Goal: Transaction & Acquisition: Purchase product/service

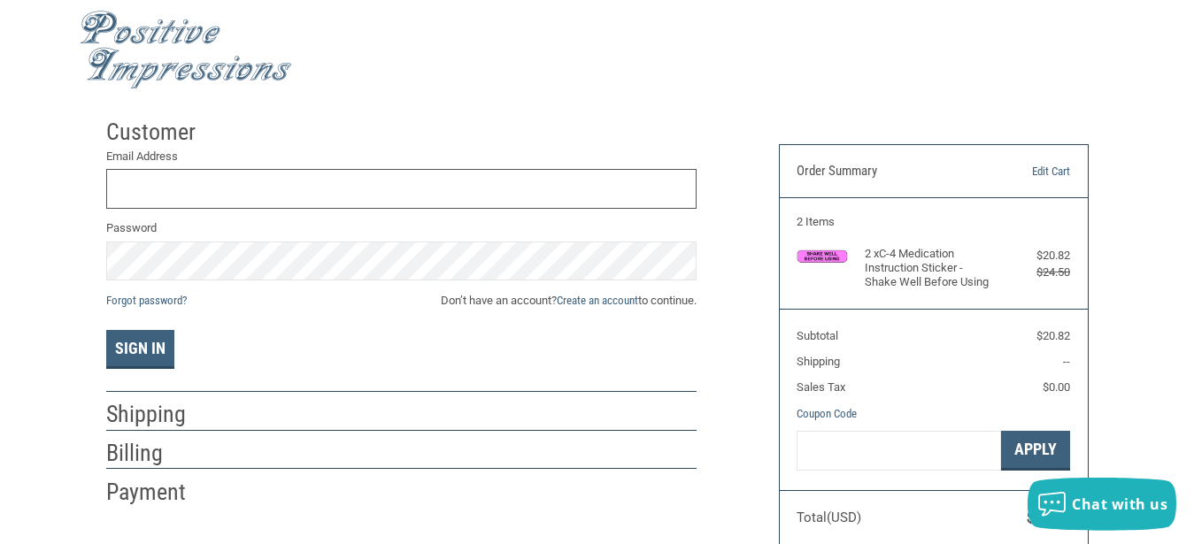
scroll to position [11, 0]
type input "[EMAIL_ADDRESS][DOMAIN_NAME]"
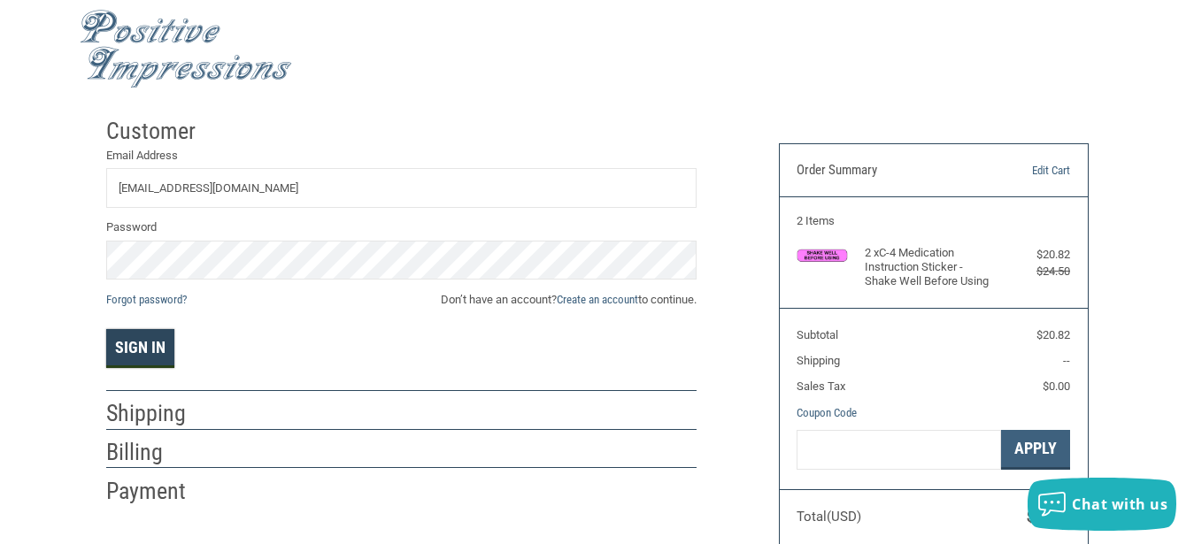
click at [149, 344] on button "Sign In" at bounding box center [140, 348] width 68 height 39
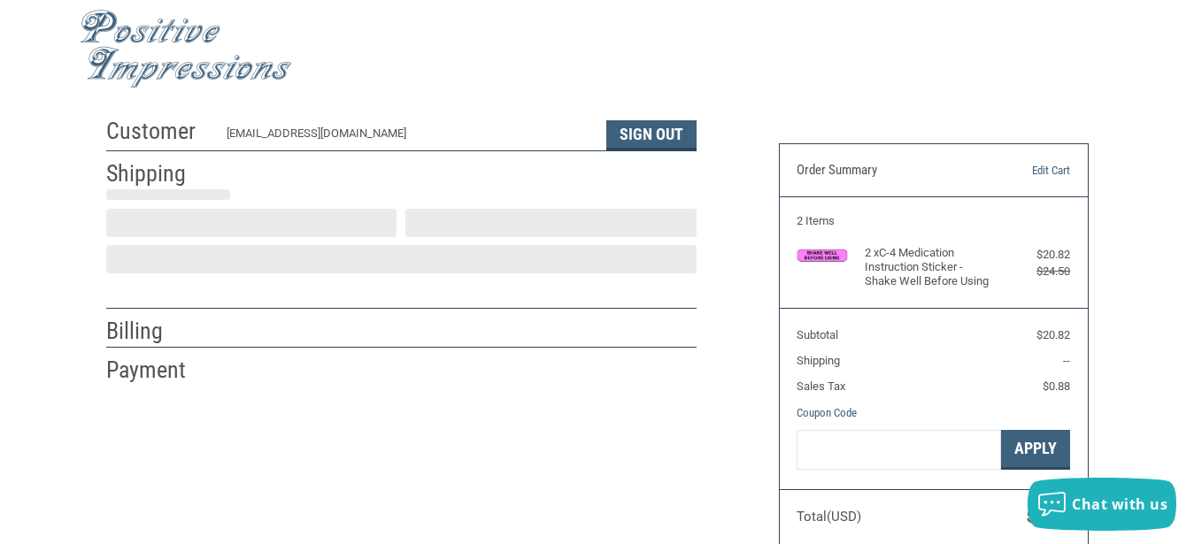
select select "US"
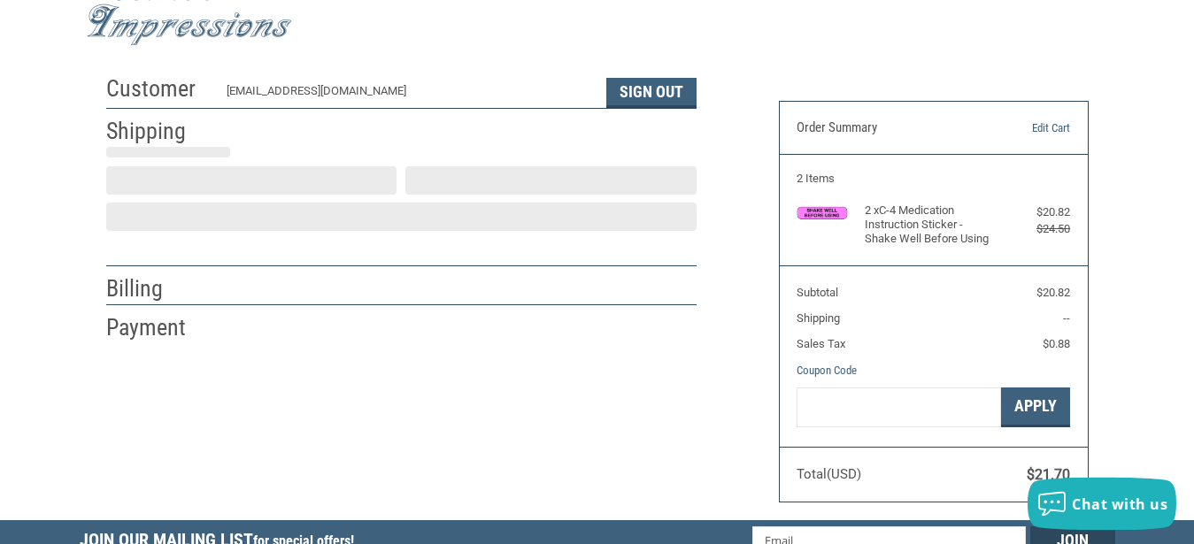
scroll to position [54, 0]
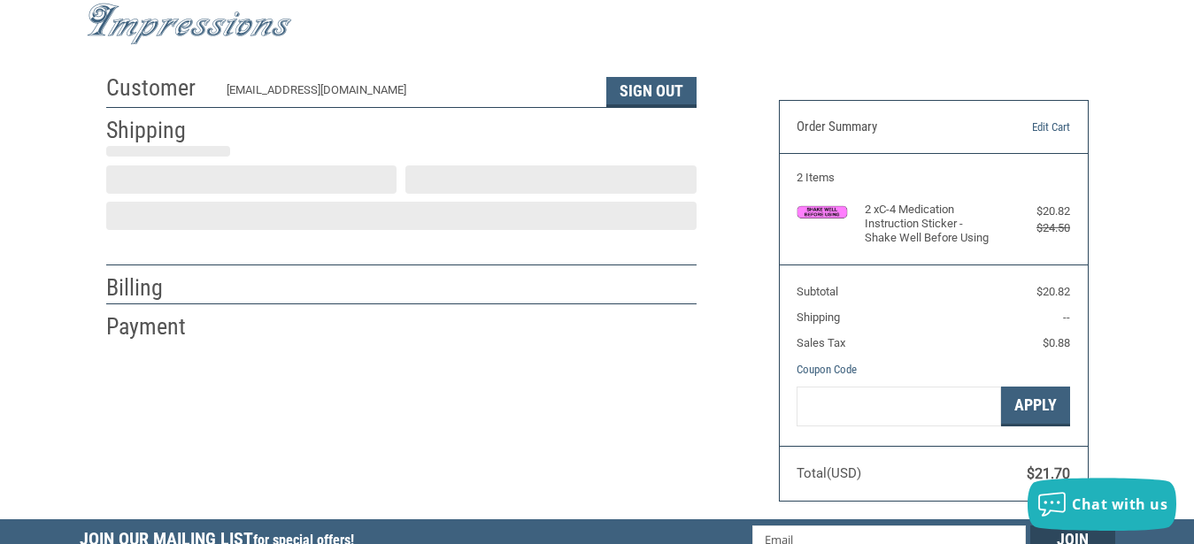
select select "MO"
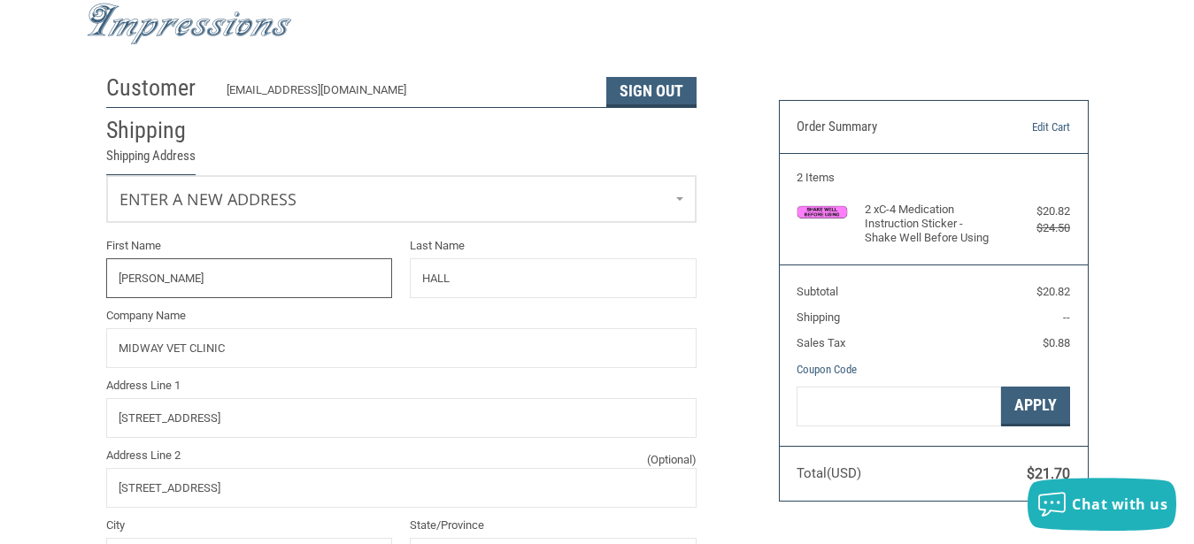
radio input "true"
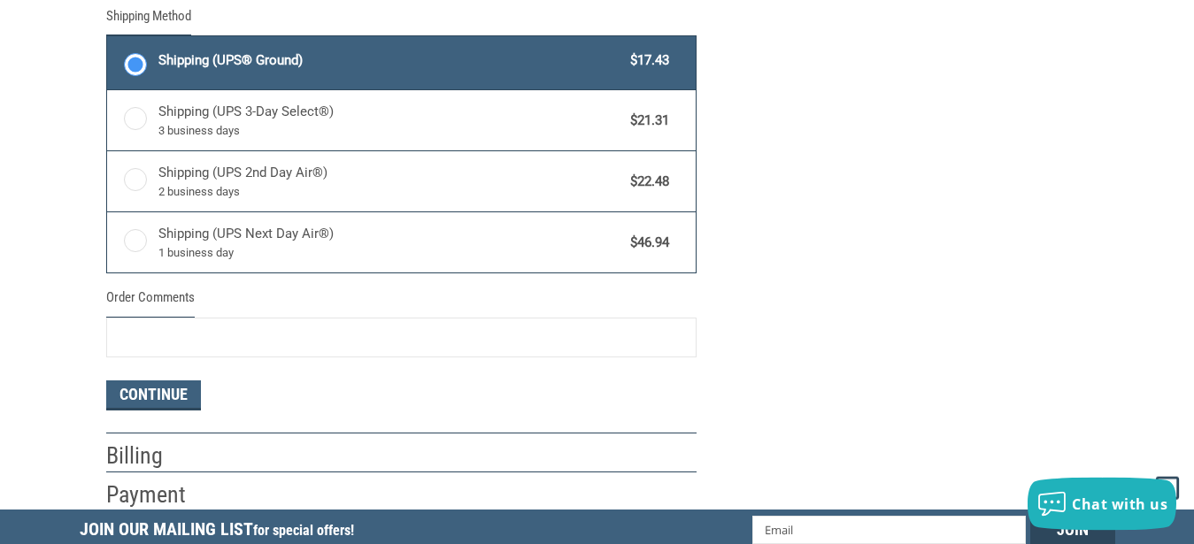
scroll to position [1047, 0]
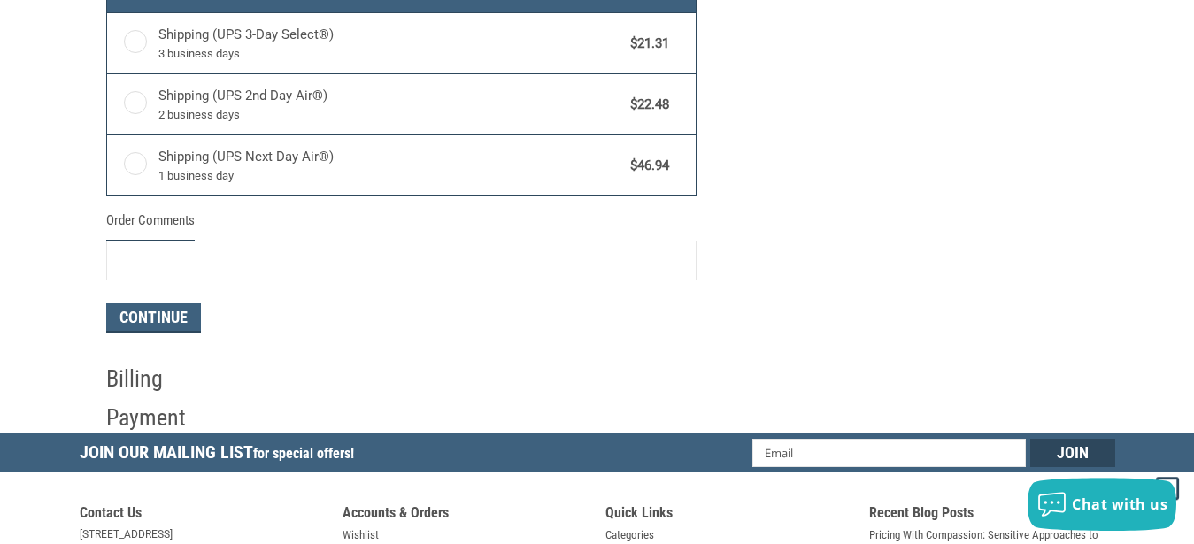
click at [141, 380] on h2 "Billing" at bounding box center [158, 379] width 104 height 29
click at [146, 322] on button "Continue" at bounding box center [153, 318] width 95 height 30
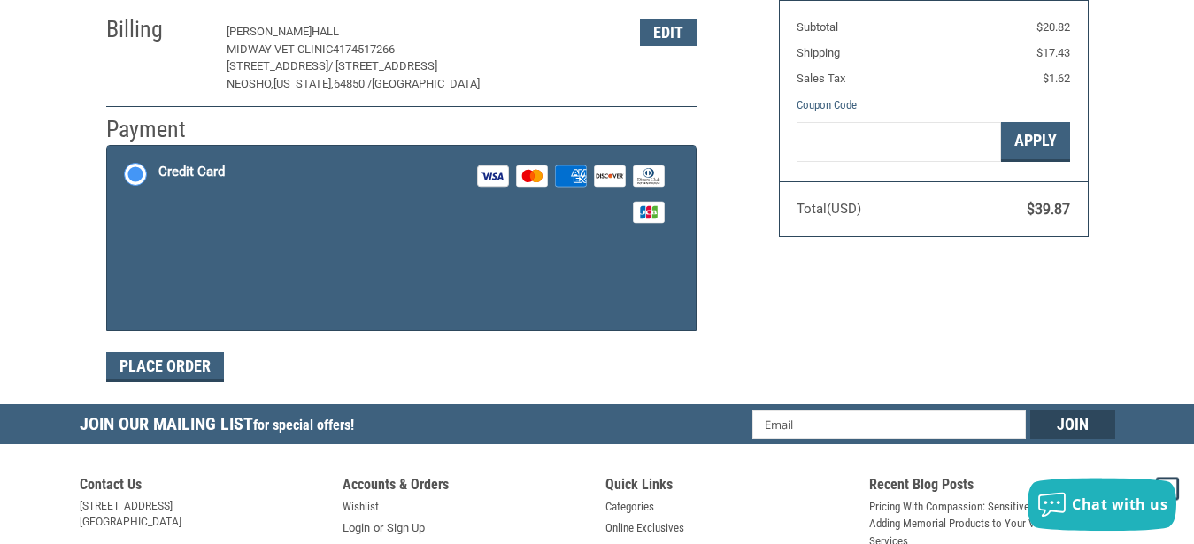
scroll to position [318, 0]
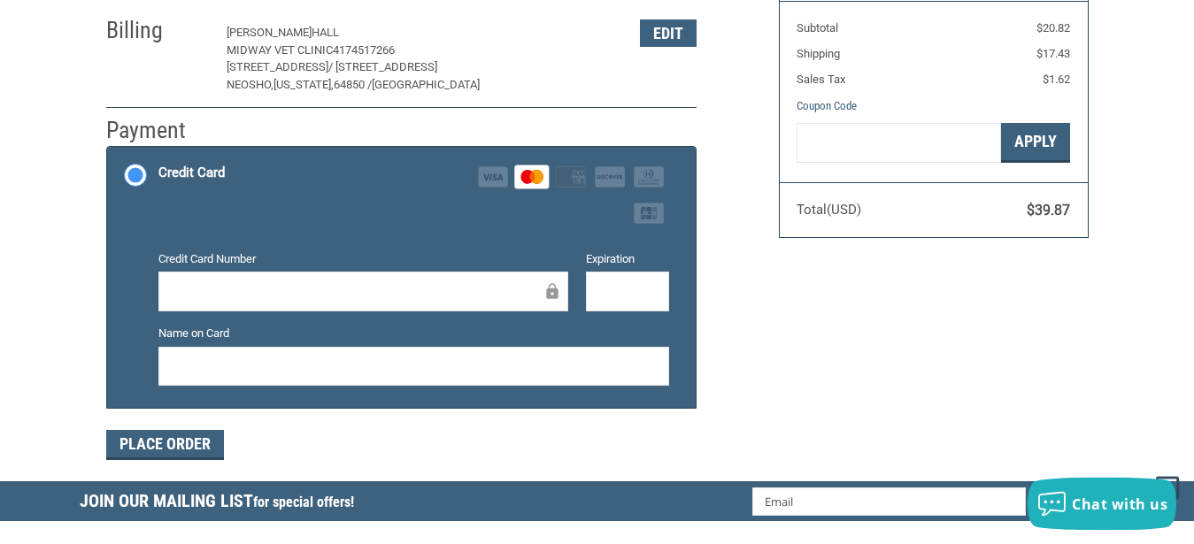
click at [309, 44] on span "MIDWAY VET CLINIC" at bounding box center [279, 49] width 106 height 13
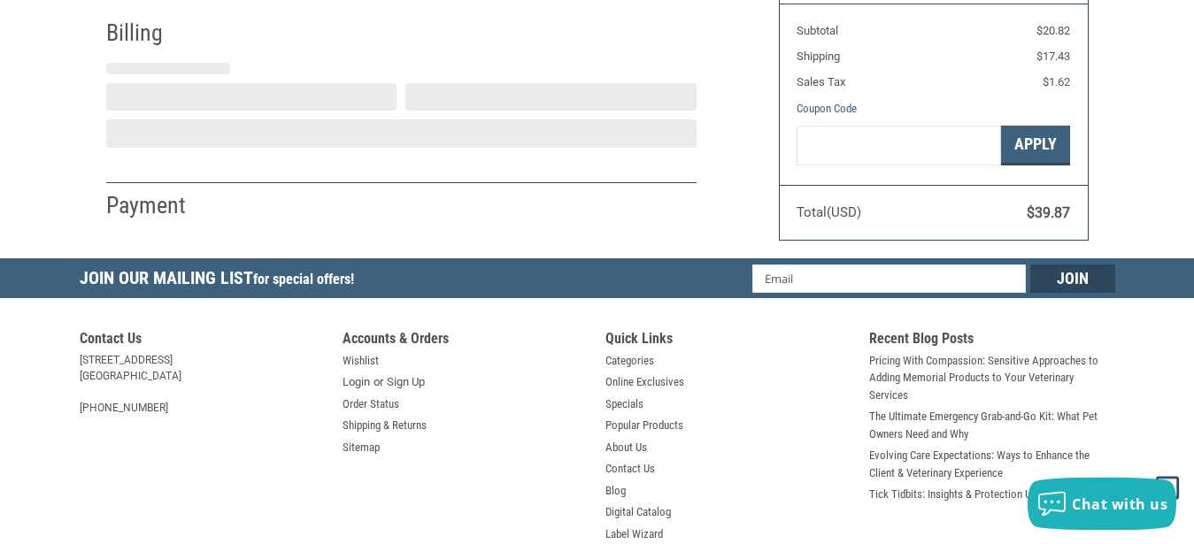
select select "MO"
select select "US"
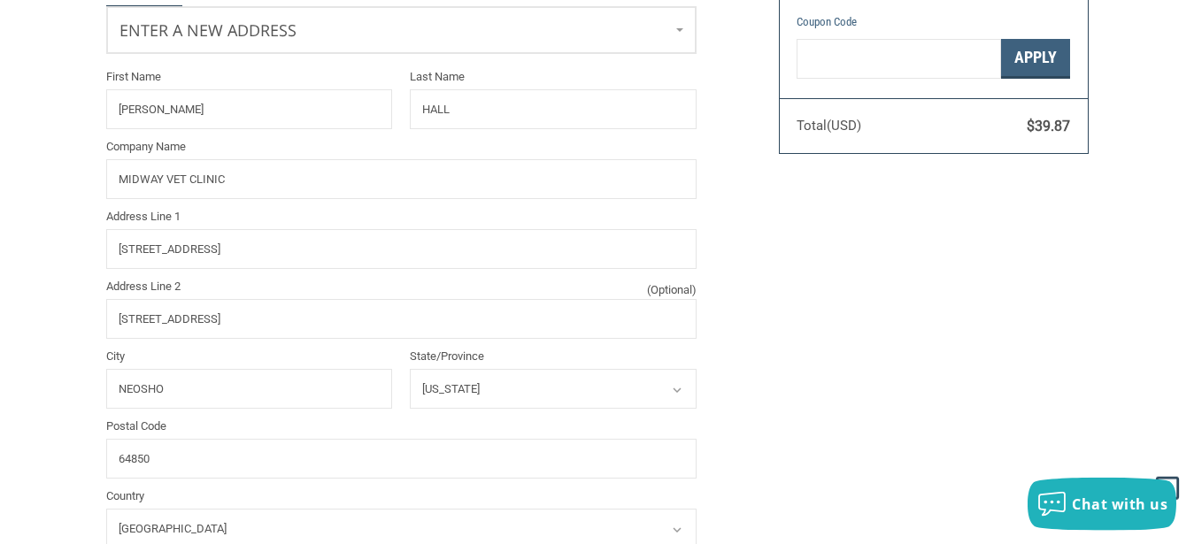
scroll to position [403, 0]
click at [211, 98] on input "[PERSON_NAME]" at bounding box center [249, 108] width 287 height 40
type input "J"
type input "[PERSON_NAME]"
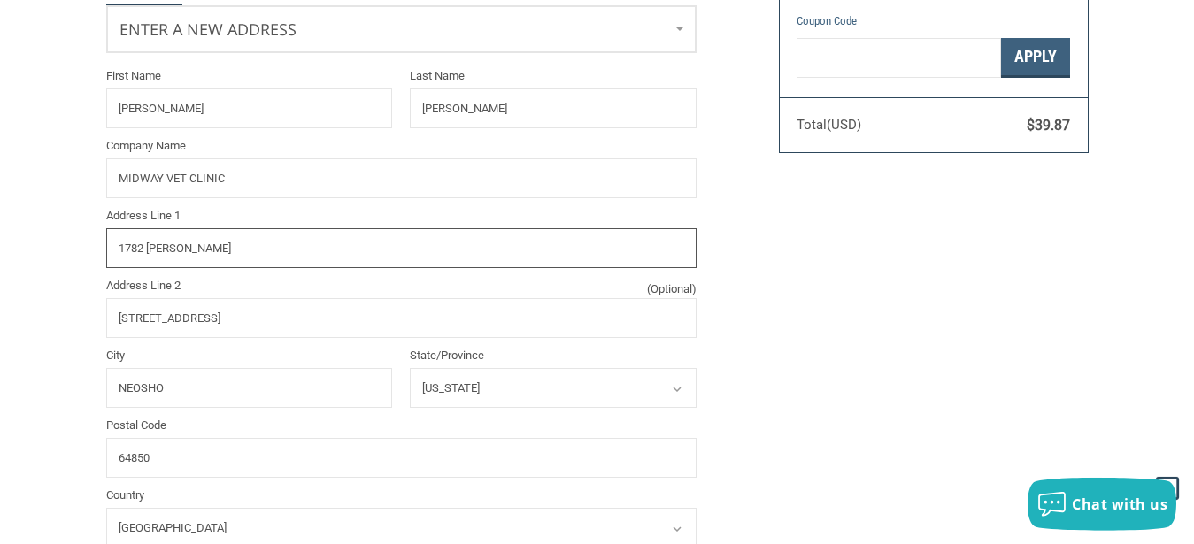
type input "1782 [PERSON_NAME]"
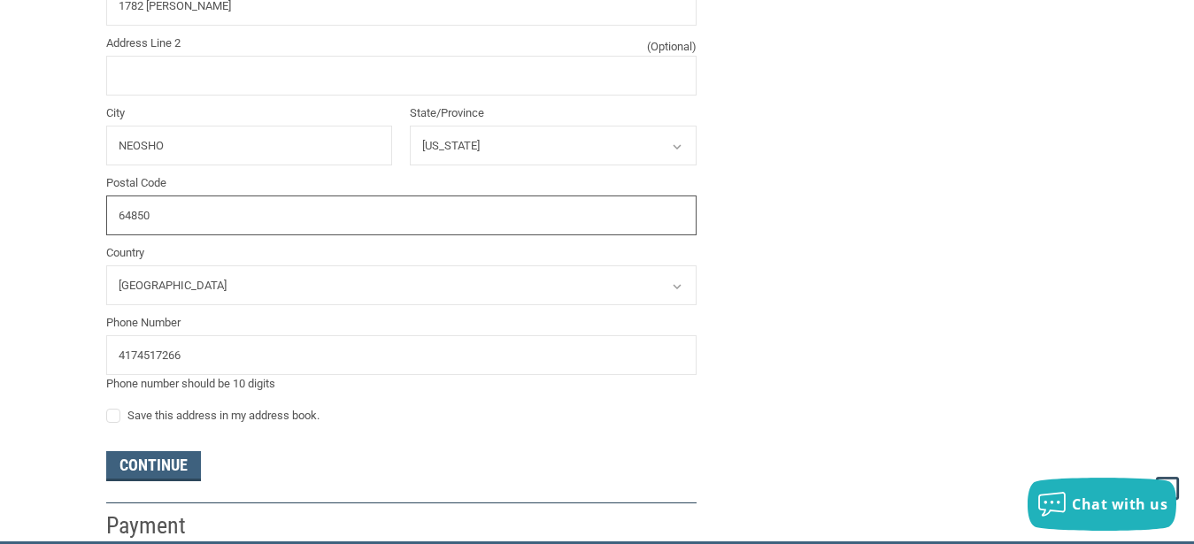
scroll to position [673, 0]
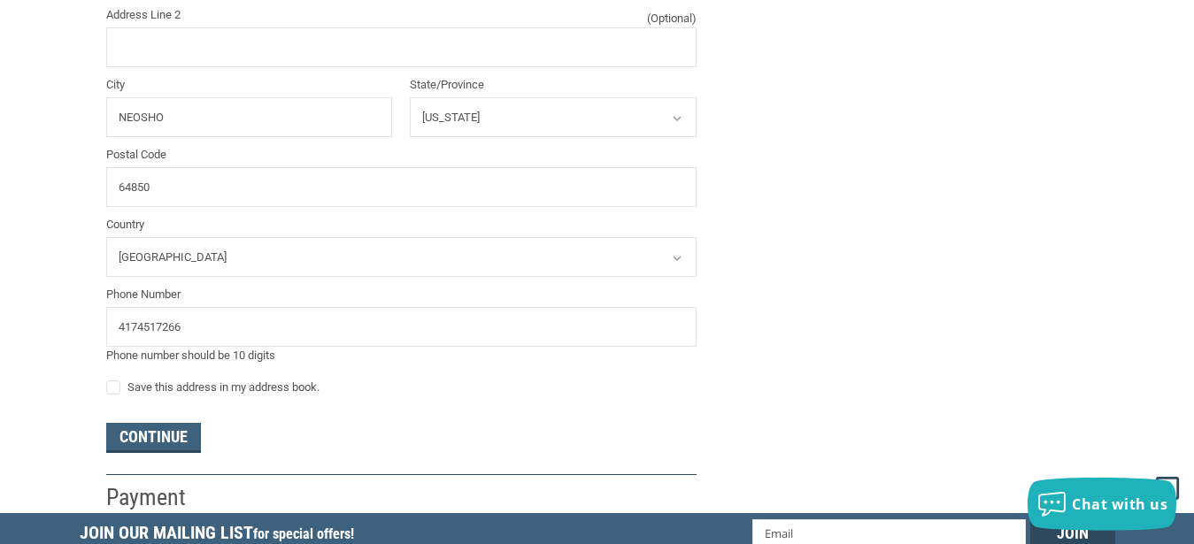
click at [116, 392] on label "Save this address in my address book." at bounding box center [401, 387] width 590 height 14
click at [107, 380] on input "Save this address in my address book." at bounding box center [106, 379] width 1 height 1
checkbox input "true"
click at [173, 436] on button "Continue" at bounding box center [153, 438] width 95 height 30
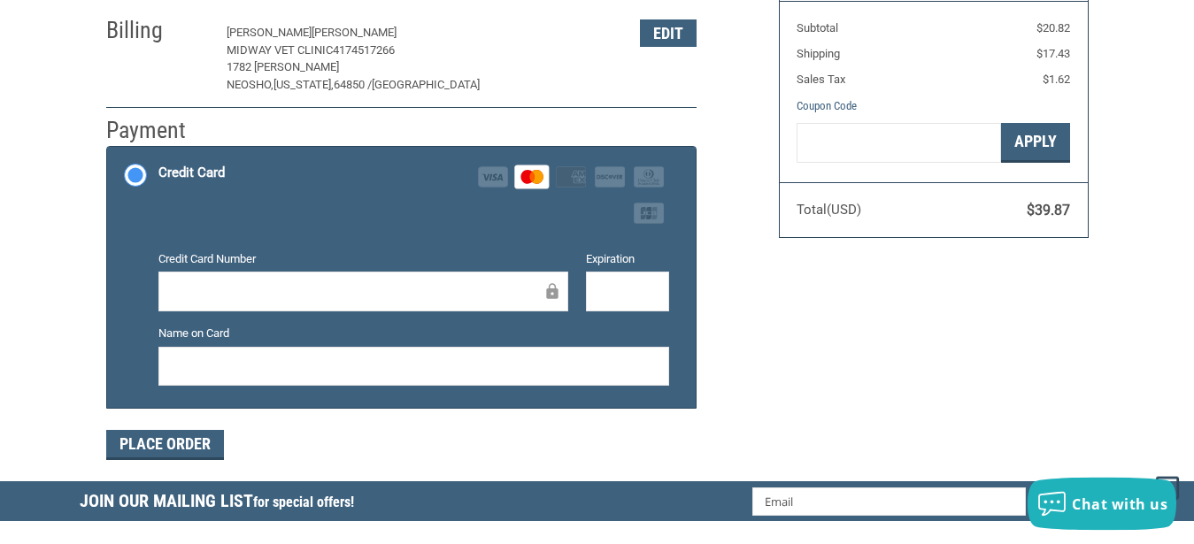
scroll to position [408, 0]
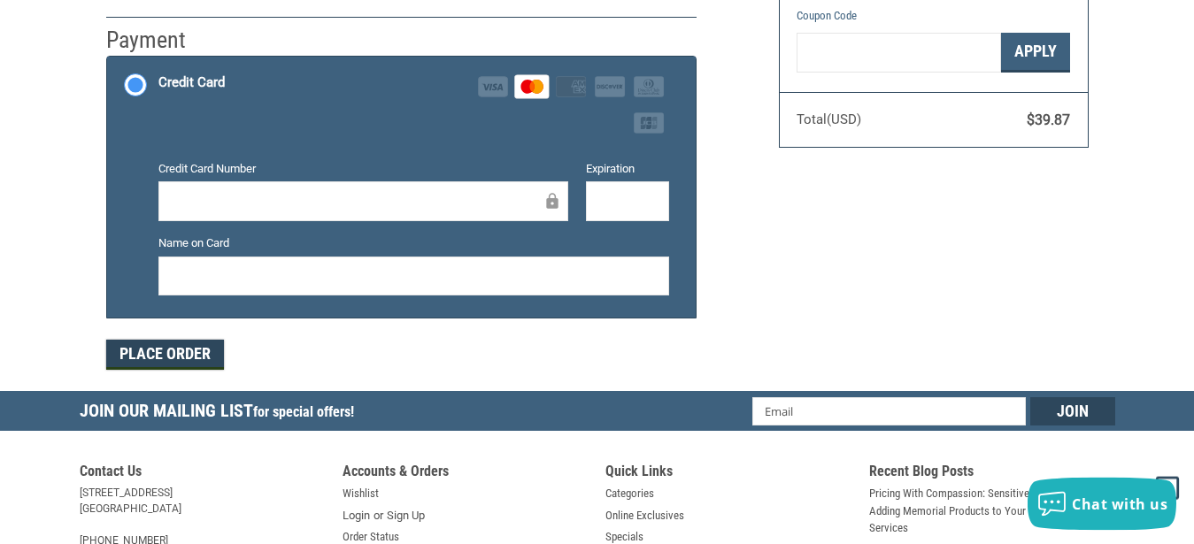
click at [176, 358] on button "Place Order" at bounding box center [165, 355] width 118 height 30
